Goal: Find specific page/section: Find specific page/section

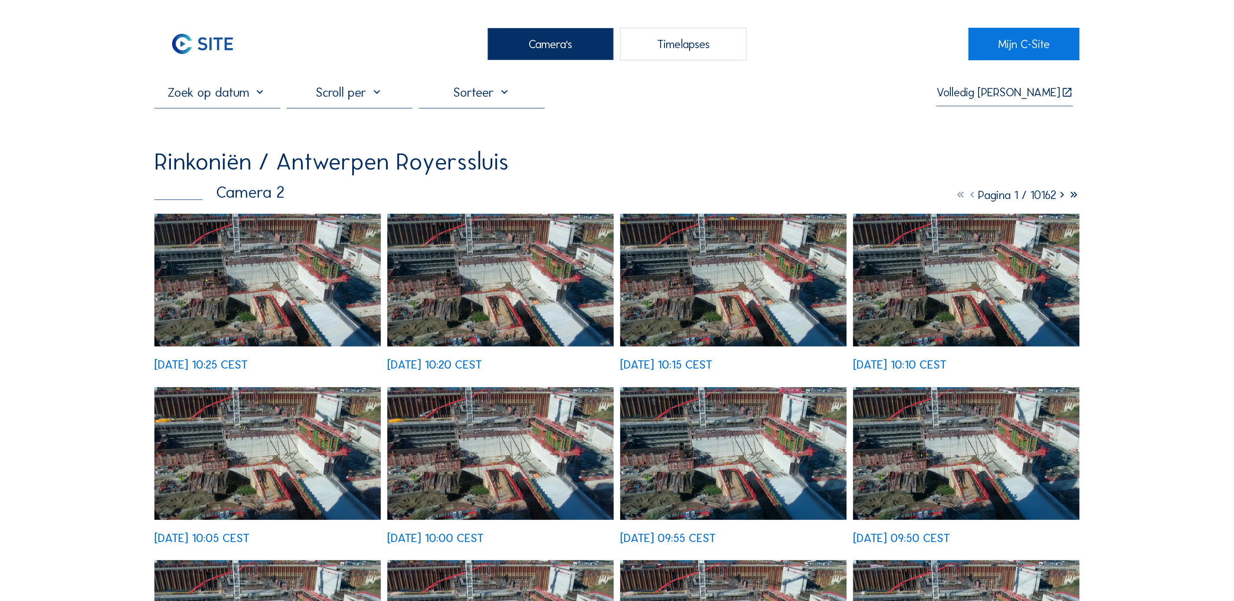
click at [526, 49] on div "Camera's" at bounding box center [550, 44] width 126 height 33
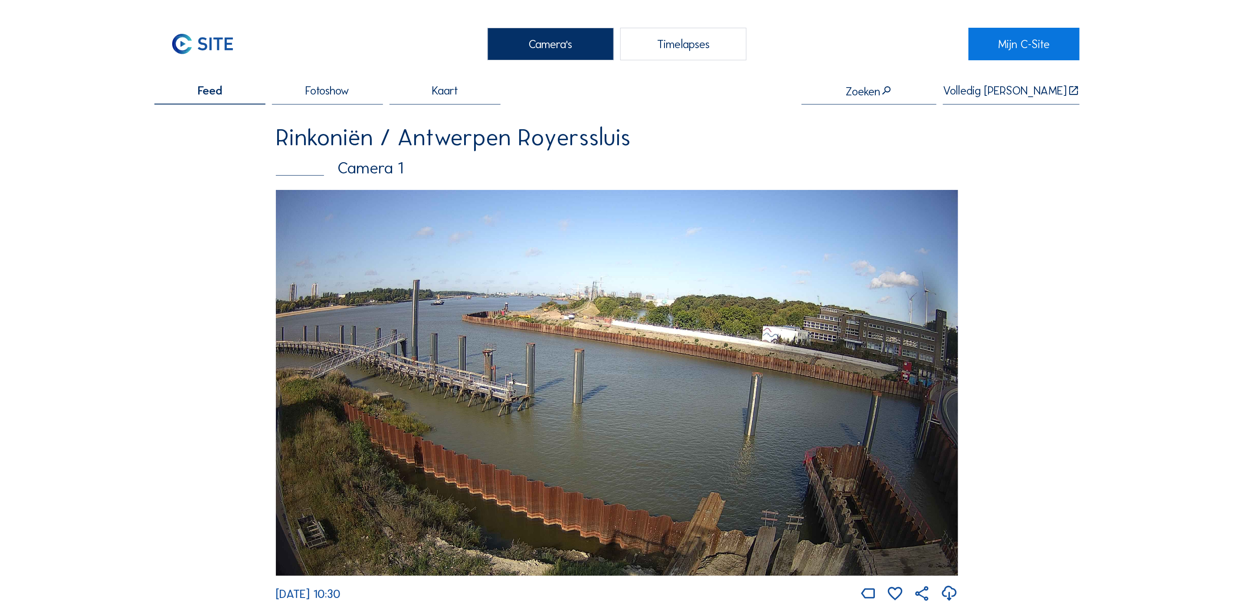
click at [494, 330] on img at bounding box center [617, 383] width 682 height 386
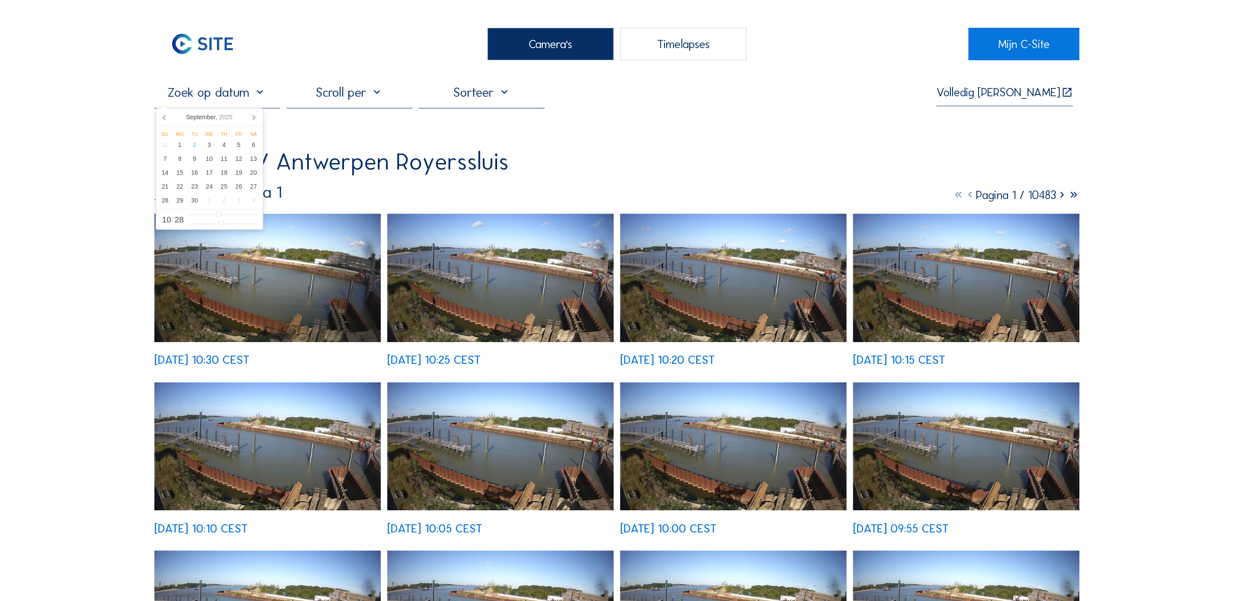
click at [258, 92] on input "text" at bounding box center [217, 93] width 126 height 16
click at [168, 119] on icon at bounding box center [165, 117] width 14 height 14
click at [168, 118] on icon at bounding box center [165, 117] width 14 height 14
click at [168, 119] on icon at bounding box center [165, 117] width 14 height 14
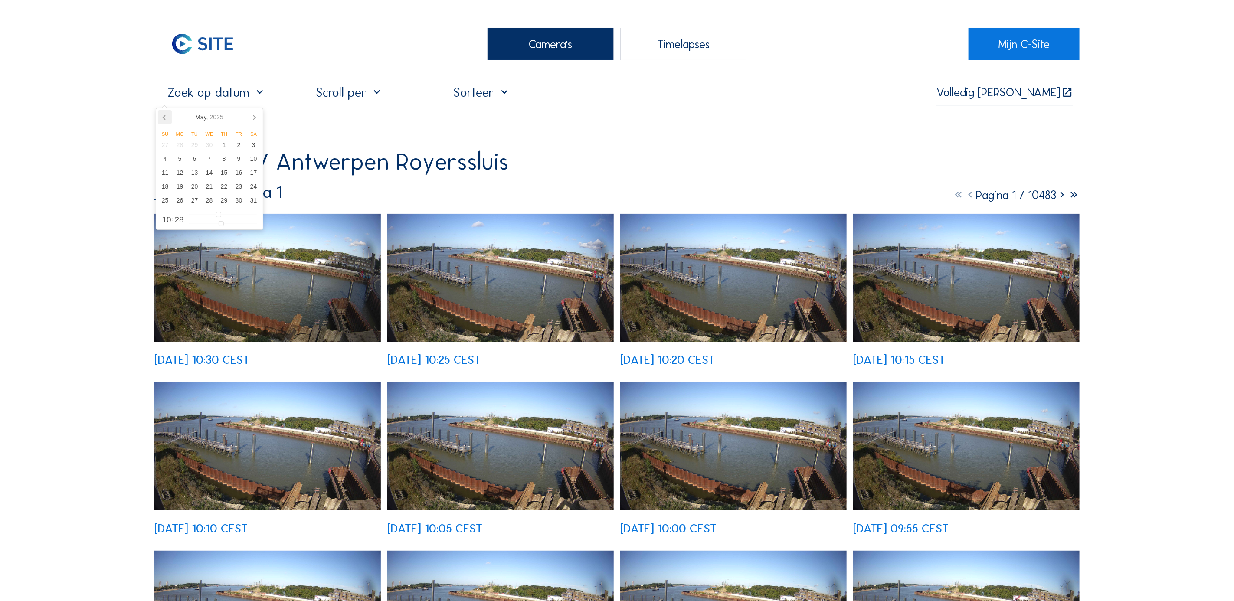
click at [168, 119] on icon at bounding box center [165, 117] width 14 height 14
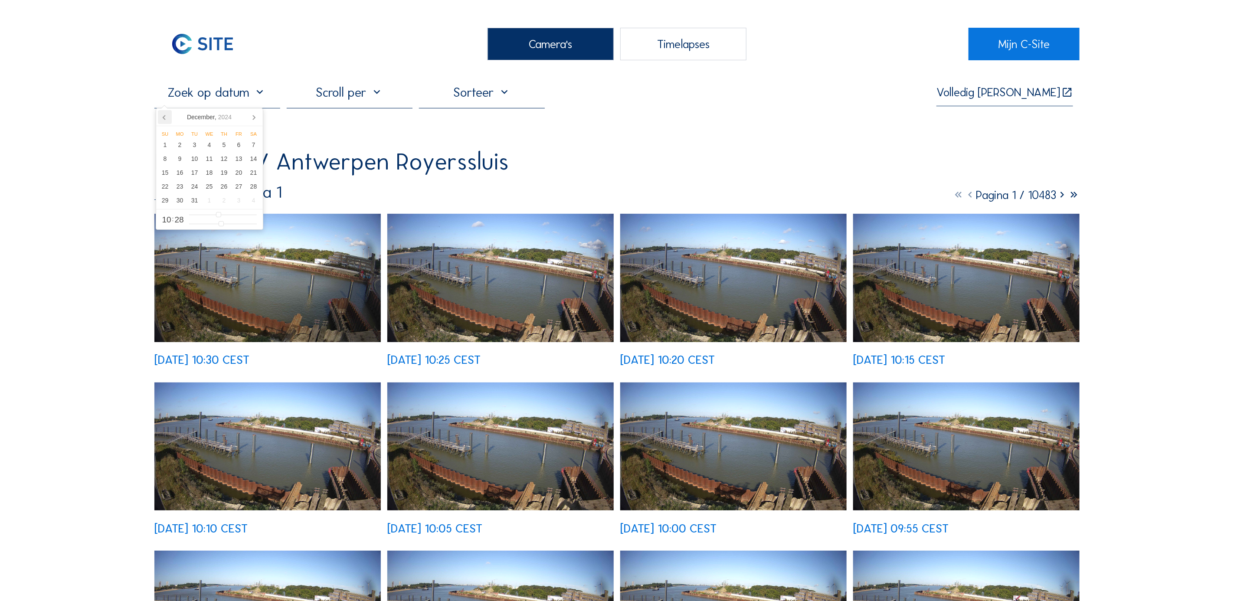
click at [168, 119] on icon at bounding box center [165, 117] width 14 height 14
click at [165, 118] on icon at bounding box center [165, 117] width 14 height 14
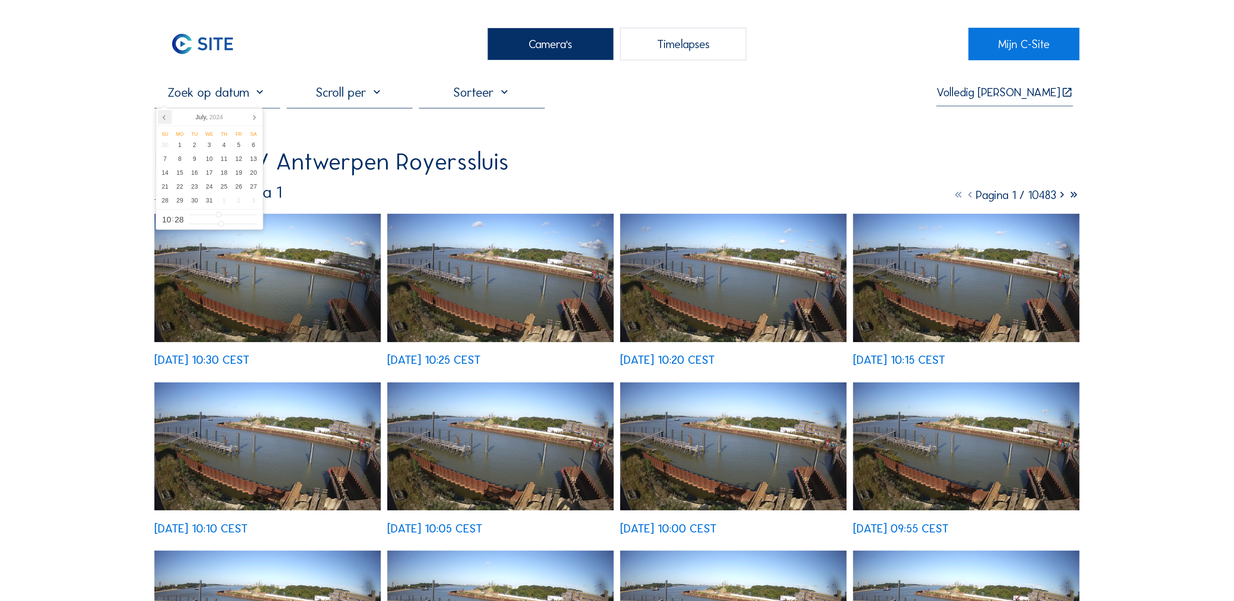
click at [165, 118] on icon at bounding box center [165, 117] width 14 height 14
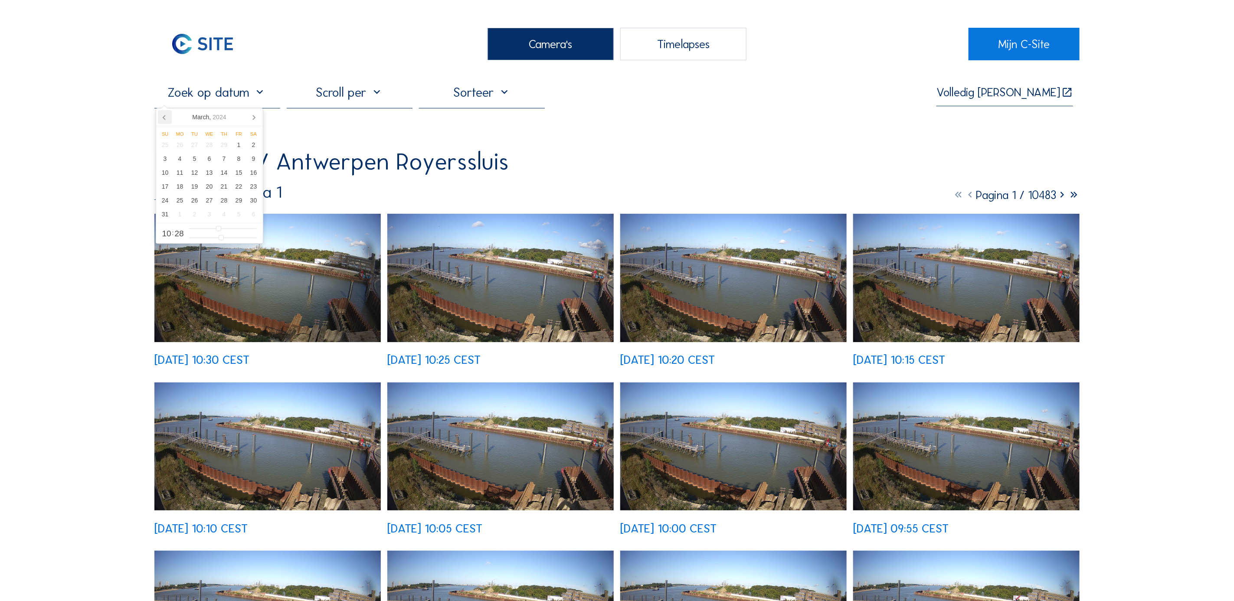
click at [165, 118] on icon at bounding box center [165, 117] width 14 height 14
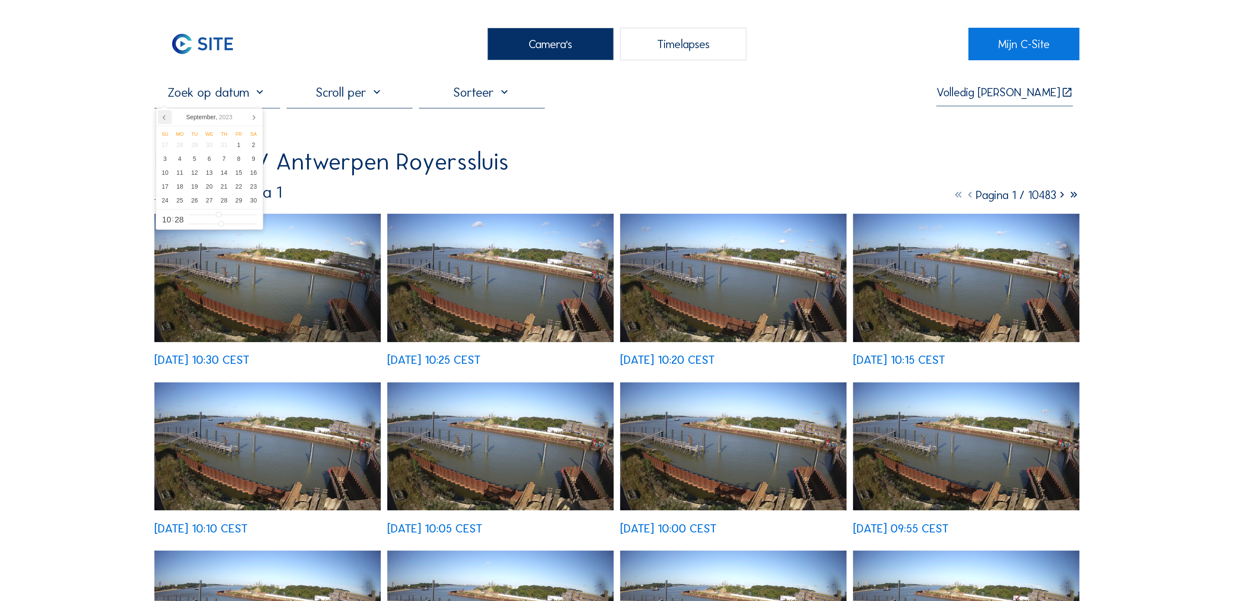
click at [165, 118] on icon at bounding box center [165, 117] width 14 height 14
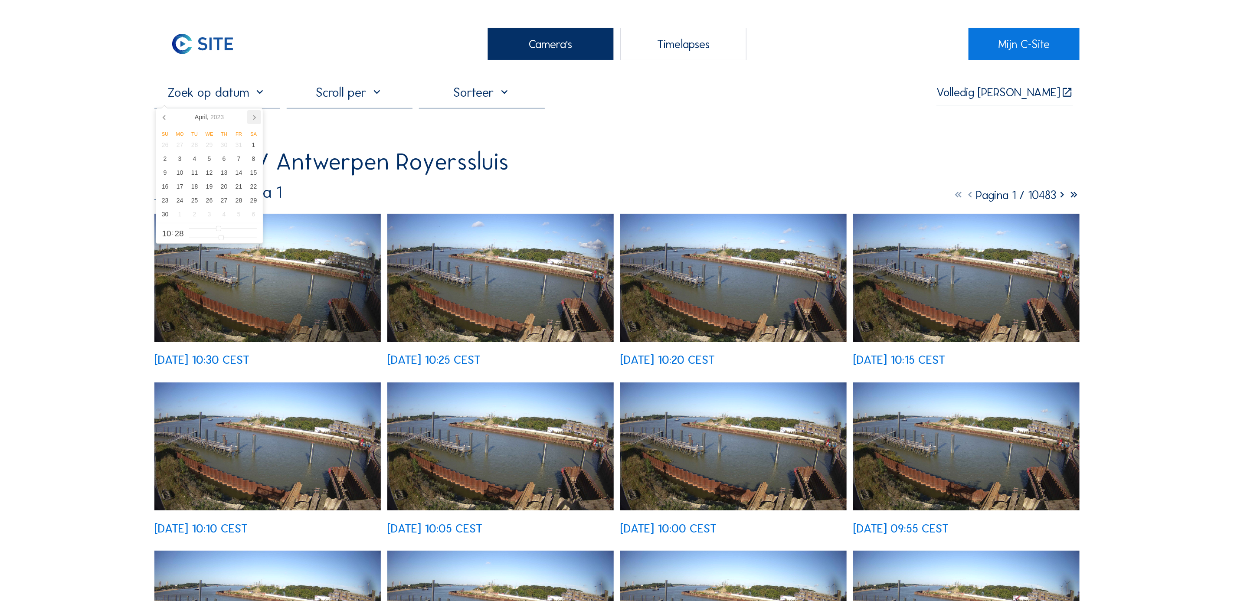
click at [255, 115] on icon at bounding box center [254, 117] width 14 height 14
click at [209, 150] on div "3" at bounding box center [209, 145] width 15 height 14
type input "[DATE] 10:28"
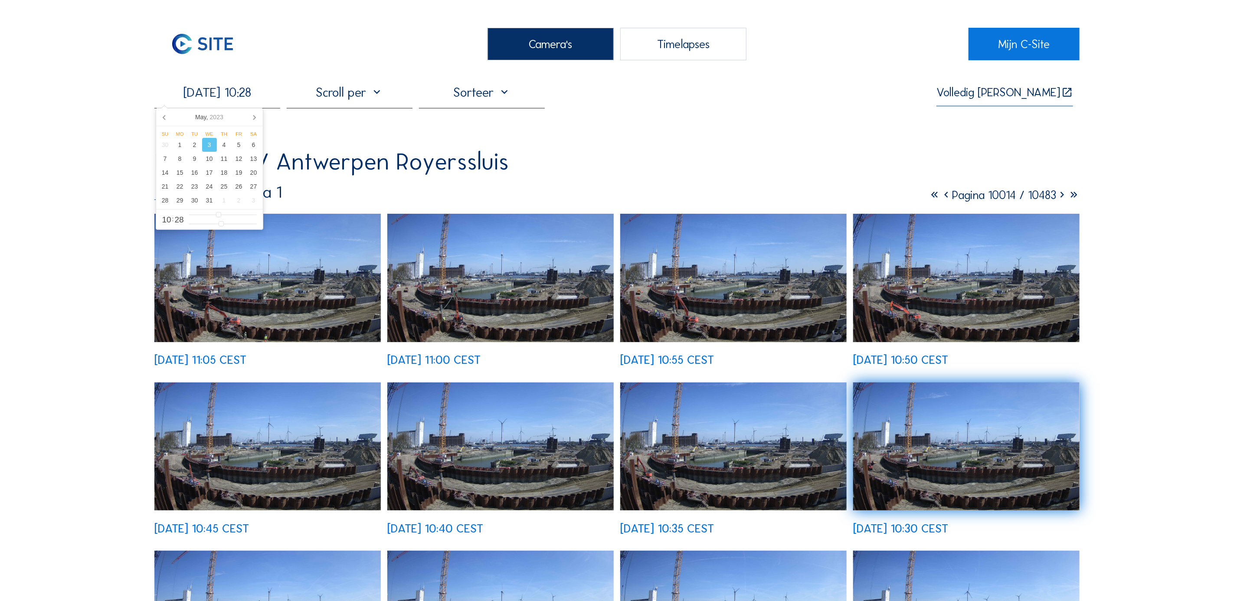
click at [940, 199] on icon at bounding box center [946, 195] width 12 height 14
